Goal: Transaction & Acquisition: Purchase product/service

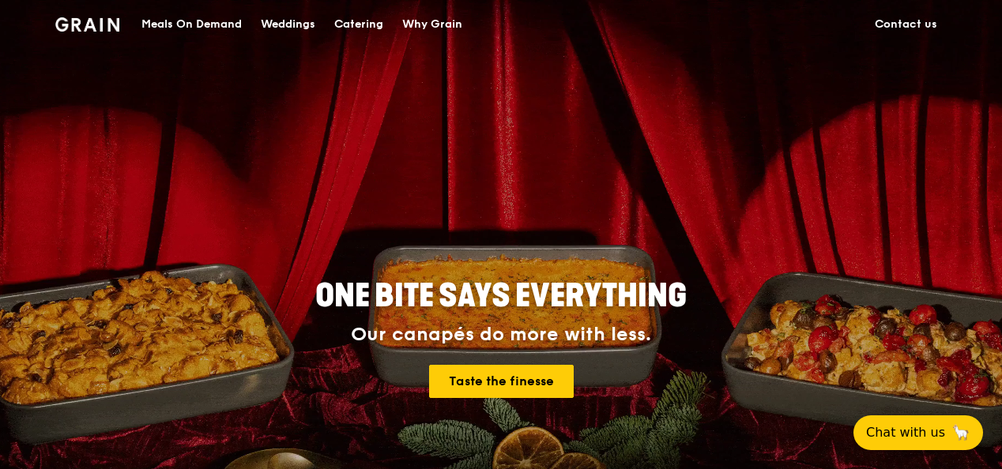
click at [353, 23] on div "Catering" at bounding box center [358, 24] width 49 height 47
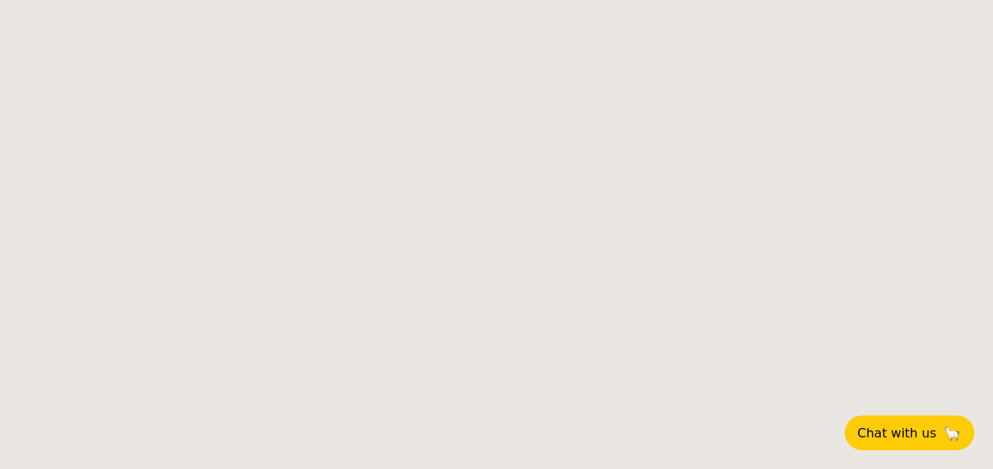
select select
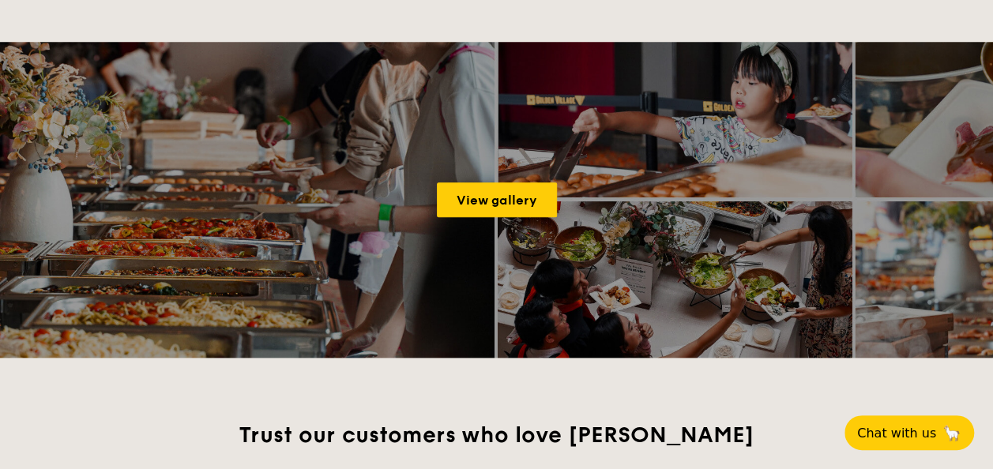
scroll to position [711, 0]
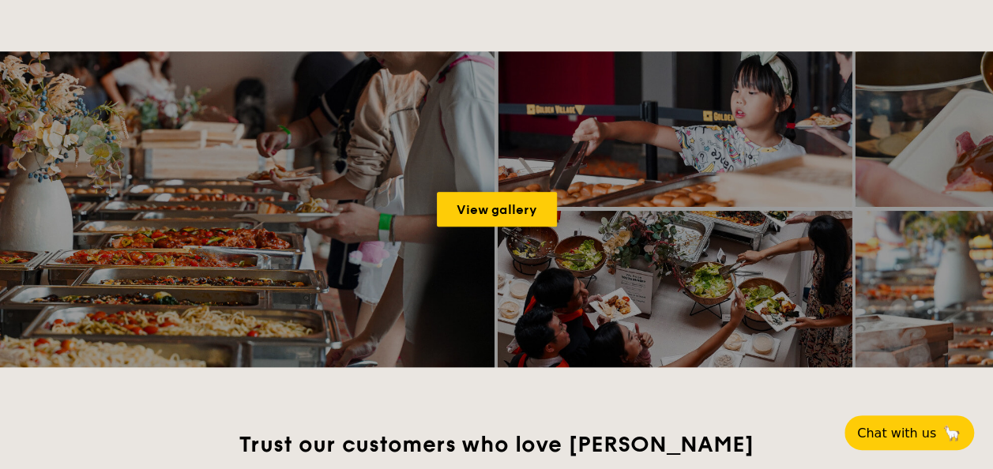
click at [405, 215] on div "View gallery" at bounding box center [496, 209] width 993 height 316
click at [607, 200] on div "View gallery" at bounding box center [496, 209] width 993 height 316
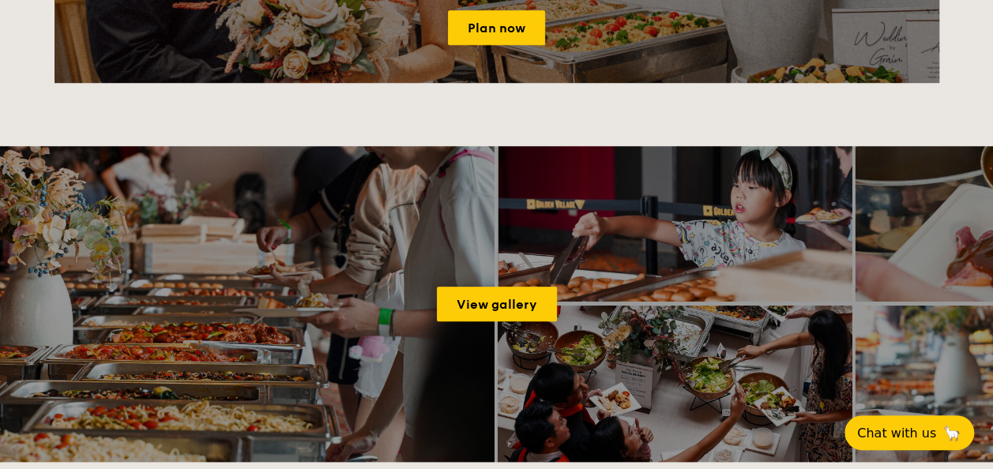
scroll to position [632, 0]
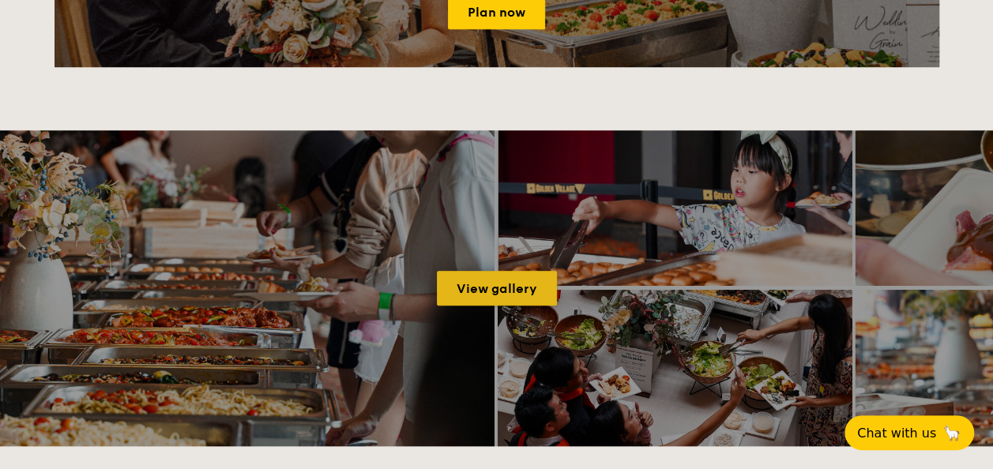
click at [522, 281] on link "View gallery" at bounding box center [497, 288] width 120 height 35
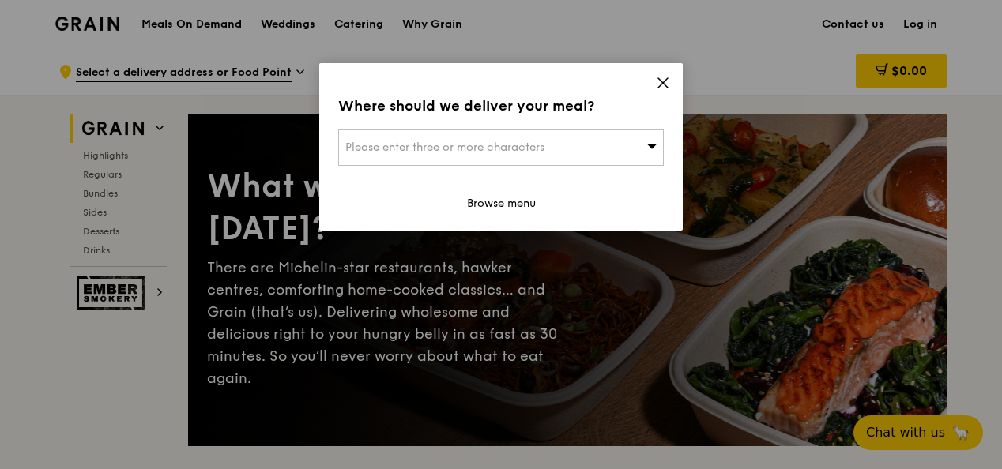
click at [657, 81] on icon at bounding box center [663, 83] width 14 height 14
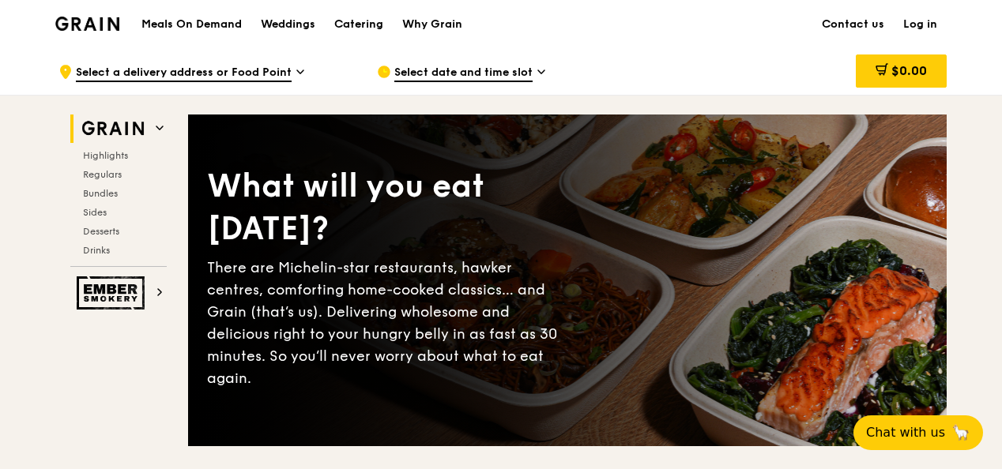
click at [151, 126] on h2 "Grain" at bounding box center [118, 129] width 96 height 28
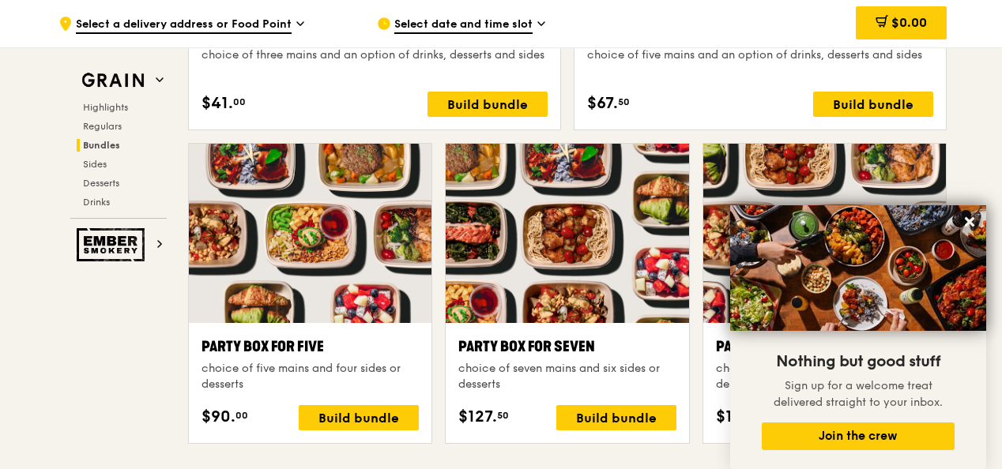
scroll to position [3133, 0]
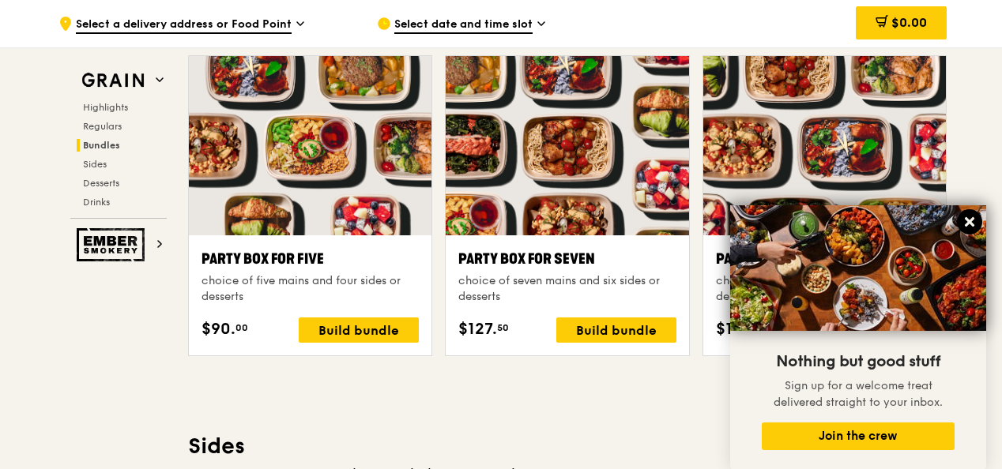
click at [973, 223] on icon at bounding box center [969, 222] width 14 height 14
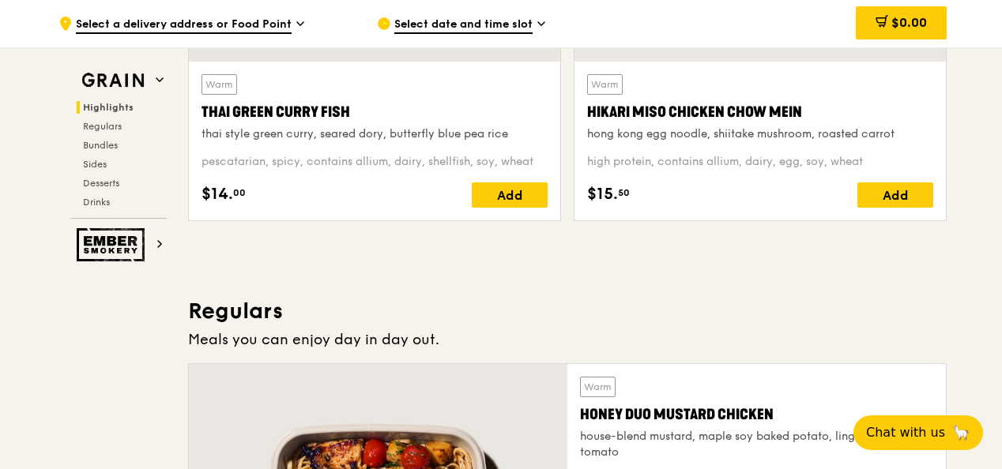
scroll to position [790, 0]
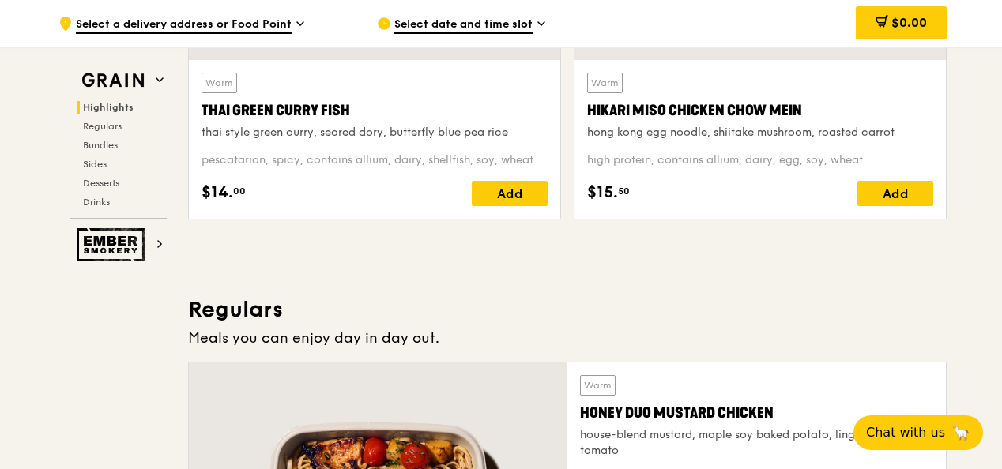
click at [117, 107] on span "Highlights" at bounding box center [108, 107] width 51 height 11
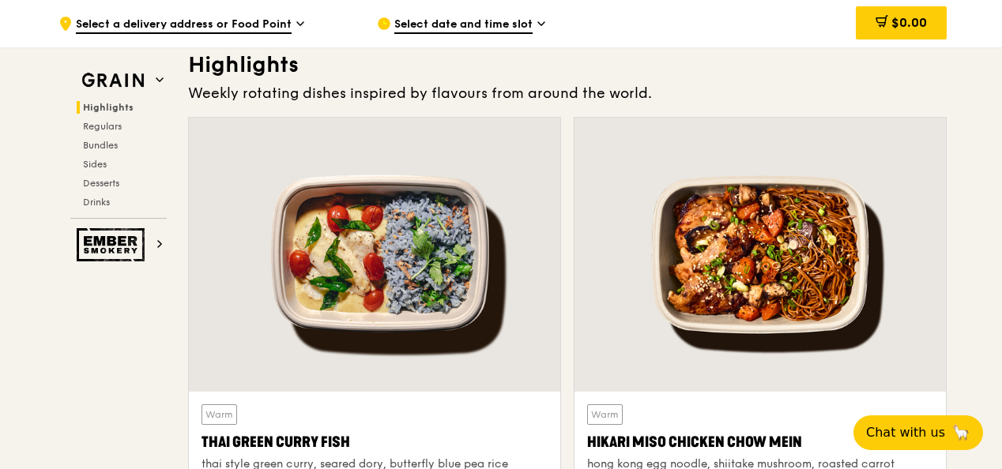
scroll to position [446, 0]
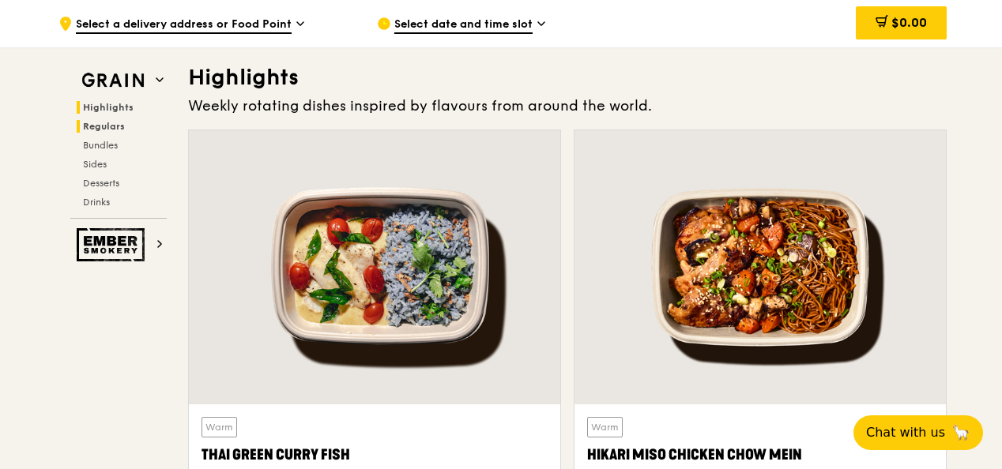
click at [110, 122] on span "Regulars" at bounding box center [104, 126] width 42 height 11
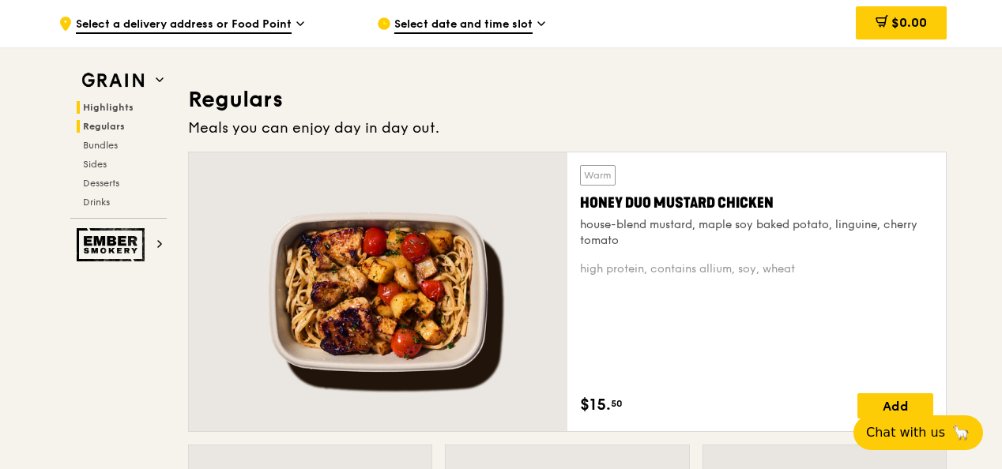
scroll to position [1022, 0]
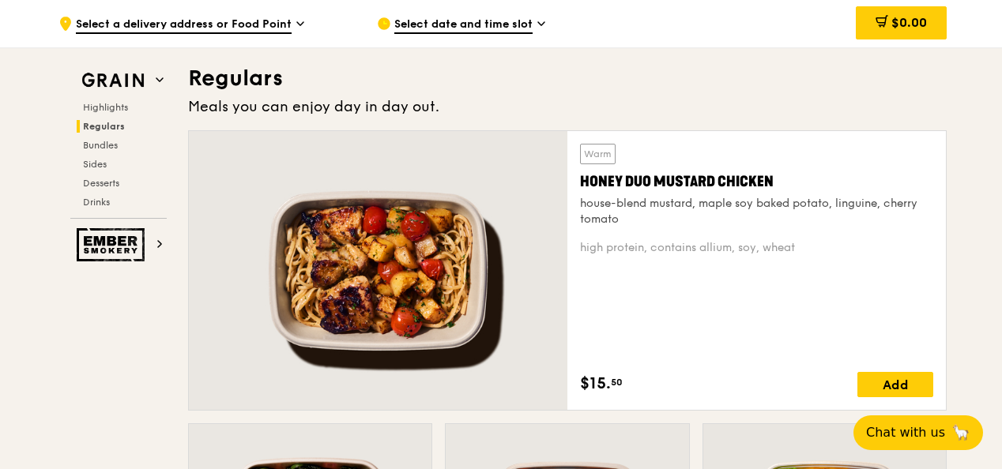
click at [110, 137] on div "Highlights Regulars Bundles Sides Desserts Drinks" at bounding box center [118, 154] width 96 height 107
click at [110, 144] on span "Bundles" at bounding box center [101, 145] width 37 height 11
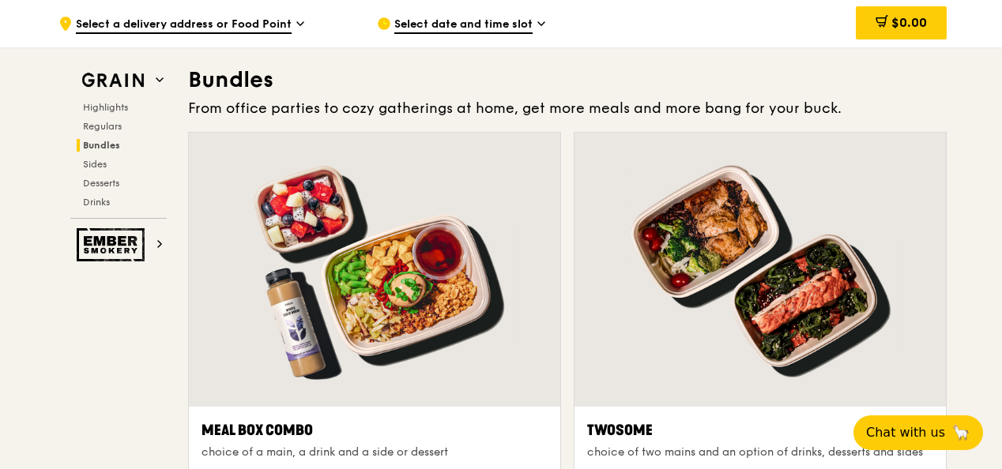
scroll to position [2256, 0]
